Goal: Task Accomplishment & Management: Use online tool/utility

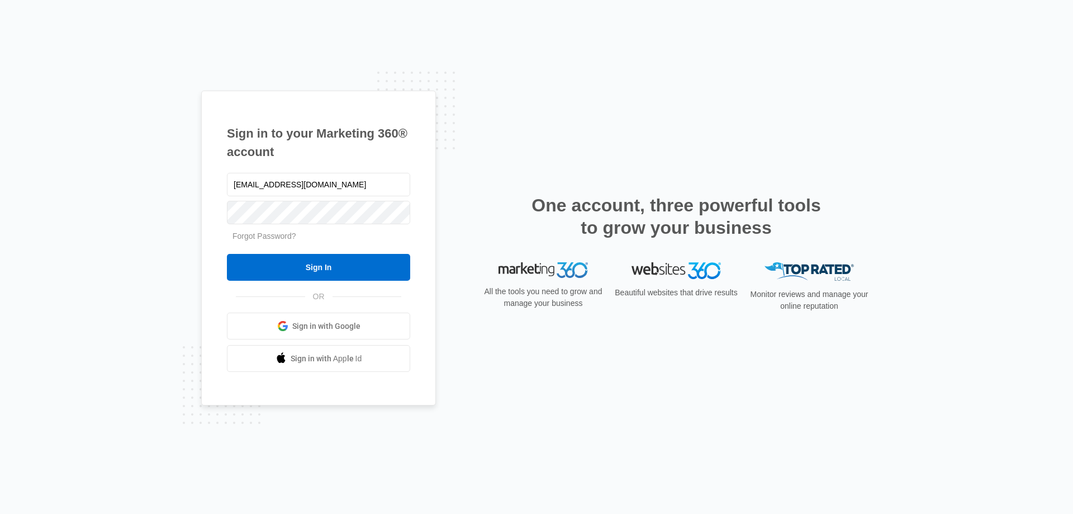
type input "[EMAIL_ADDRESS][DOMAIN_NAME]"
click at [227, 254] on input "Sign In" at bounding box center [318, 267] width 183 height 27
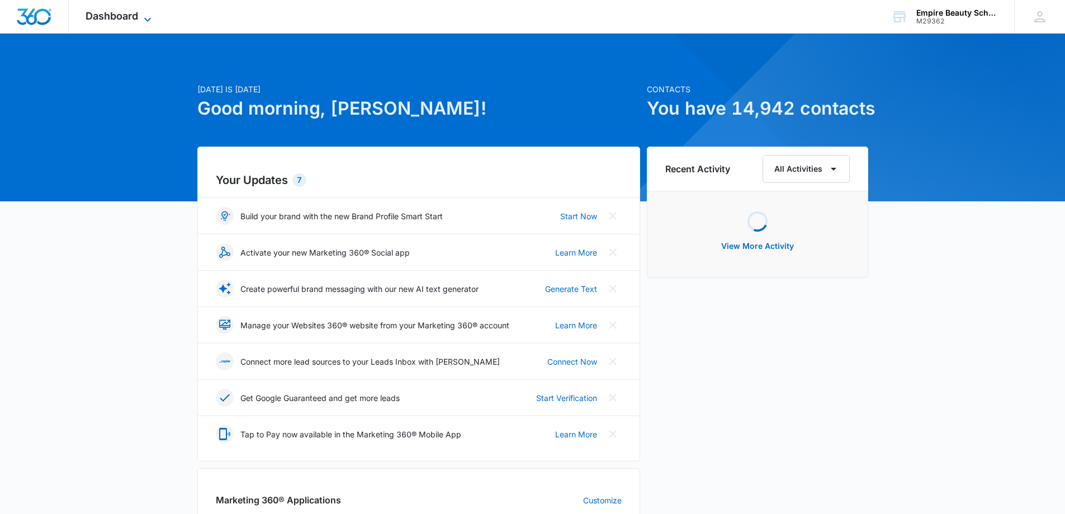
click at [145, 22] on icon at bounding box center [147, 19] width 13 height 13
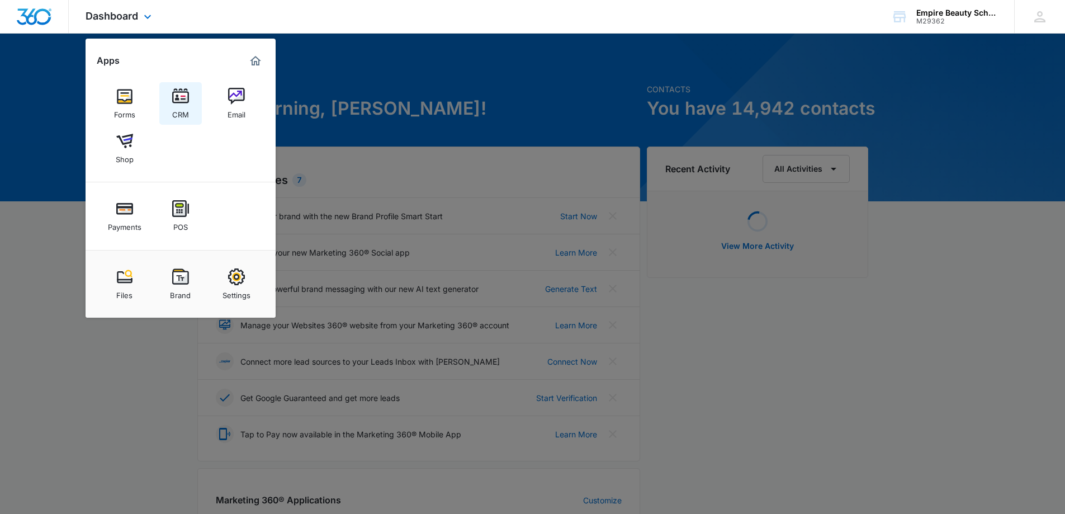
click at [177, 107] on div "CRM" at bounding box center [180, 112] width 17 height 15
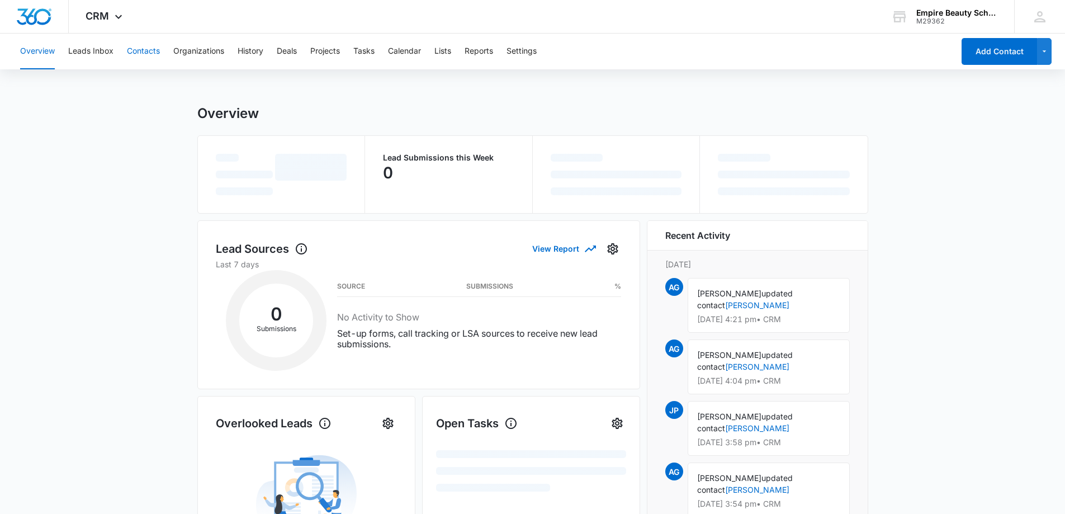
click at [149, 55] on button "Contacts" at bounding box center [143, 52] width 33 height 36
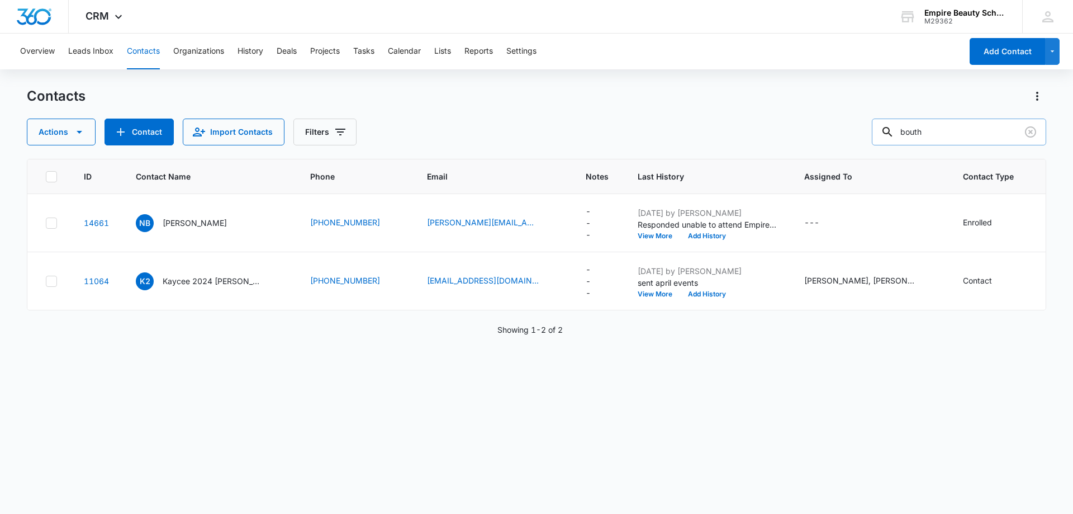
click at [941, 134] on input "bouth" at bounding box center [959, 132] width 174 height 27
type input "shelby"
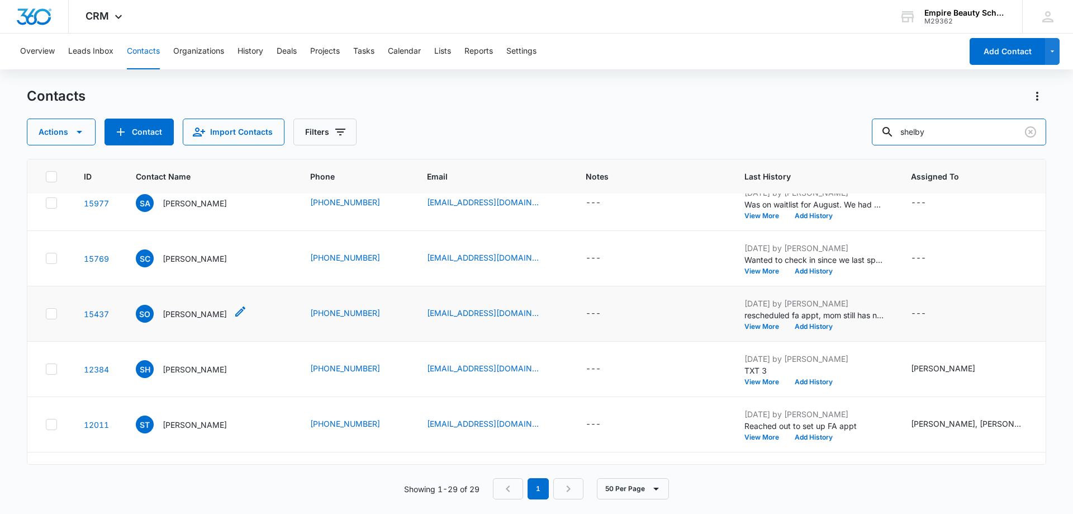
scroll to position [56, 0]
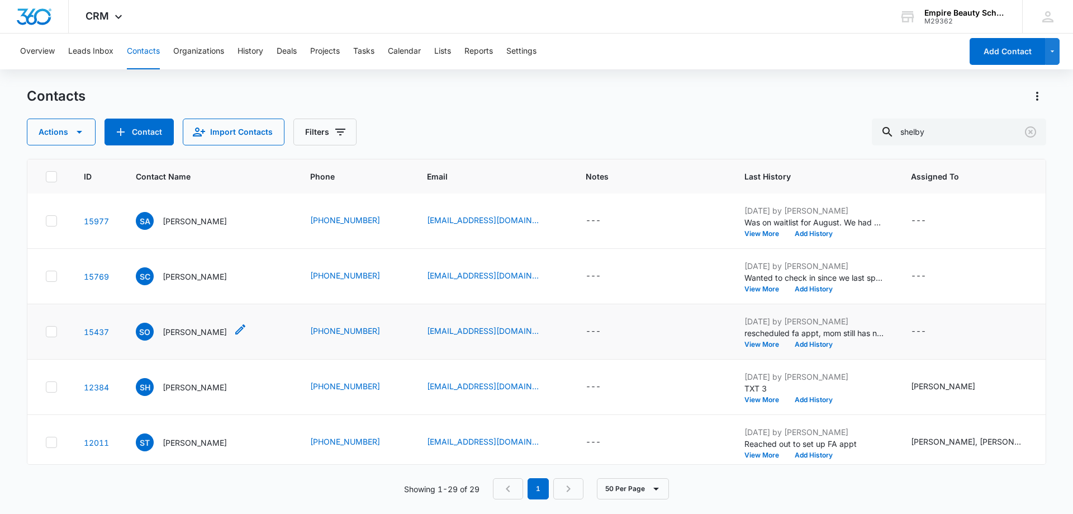
click at [193, 332] on p "[PERSON_NAME]" at bounding box center [195, 332] width 64 height 12
